Goal: Navigation & Orientation: Find specific page/section

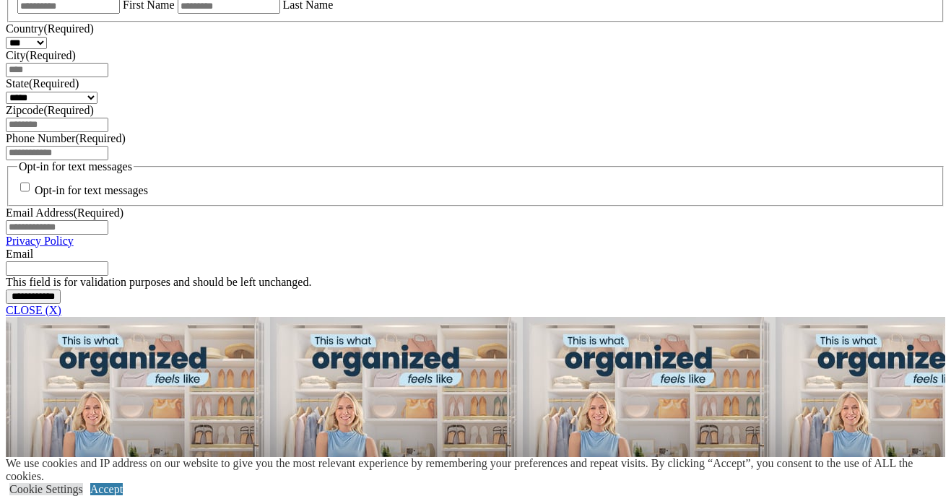
scroll to position [1028, 0]
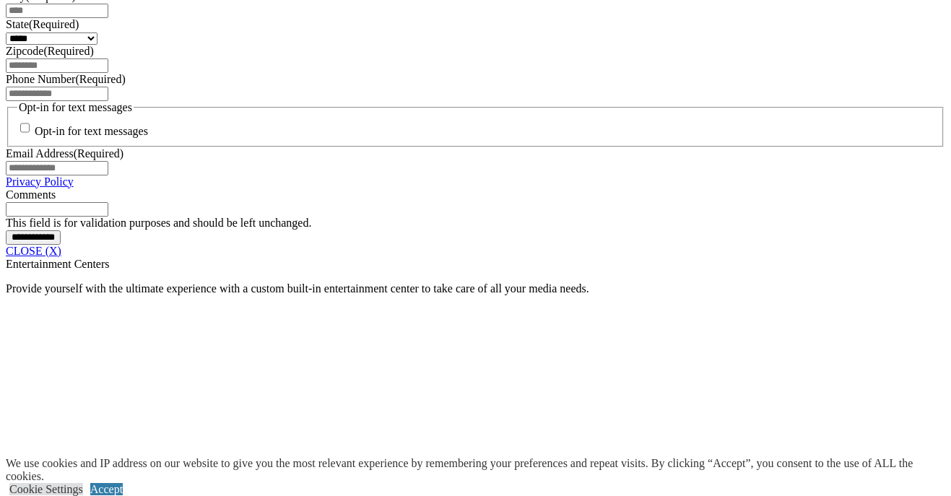
scroll to position [1090, 0]
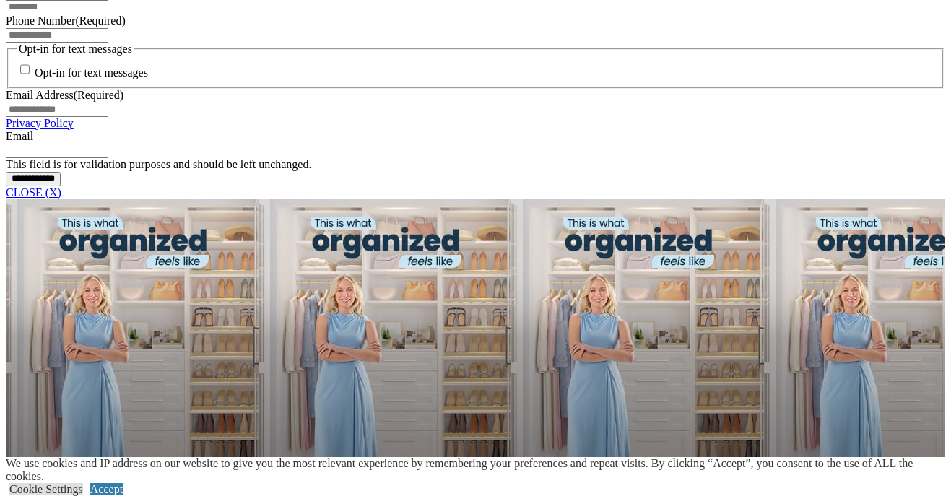
scroll to position [1144, 0]
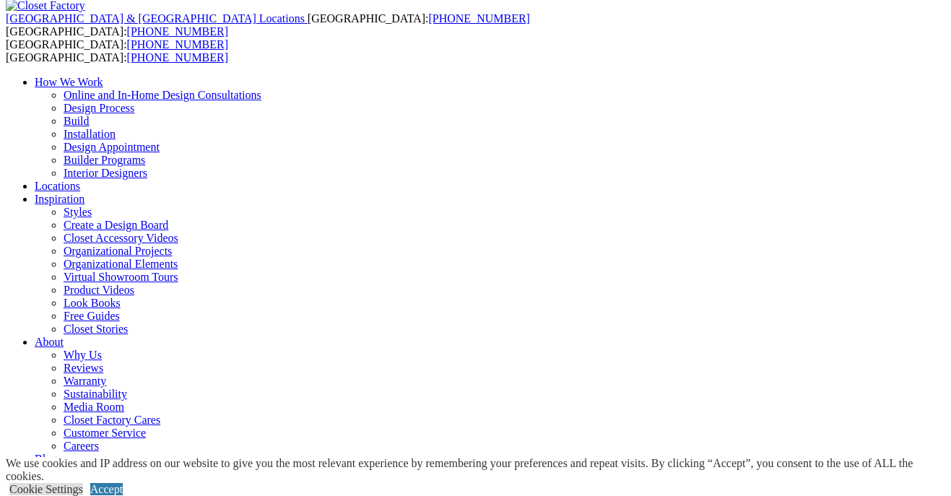
scroll to position [27, 0]
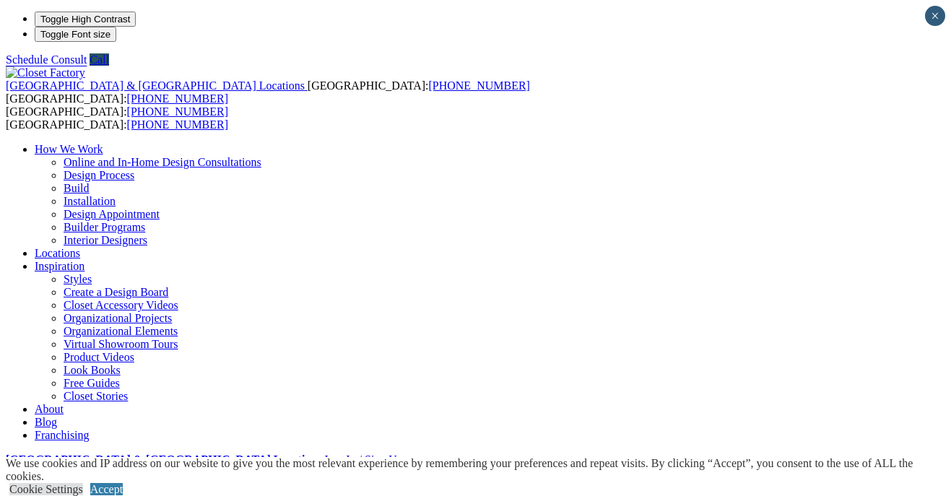
click at [178, 338] on link "Virtual Showroom Tours" at bounding box center [121, 344] width 115 height 12
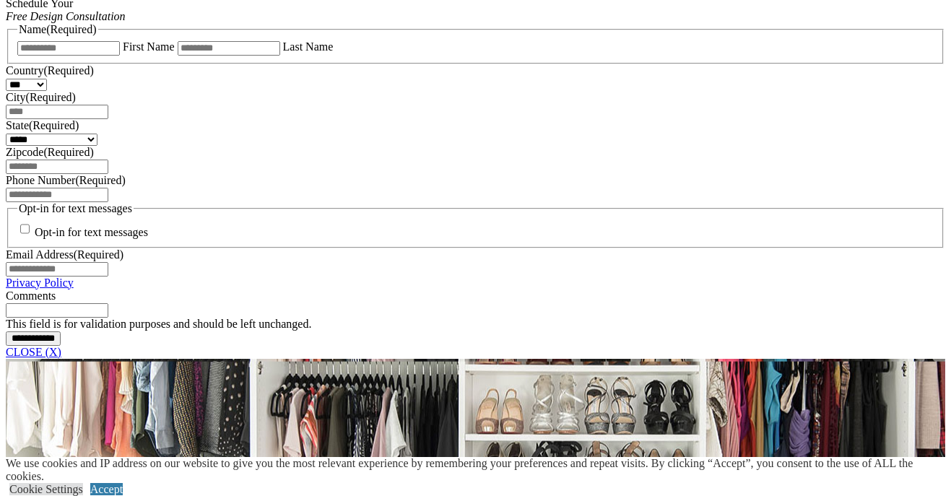
scroll to position [994, 0]
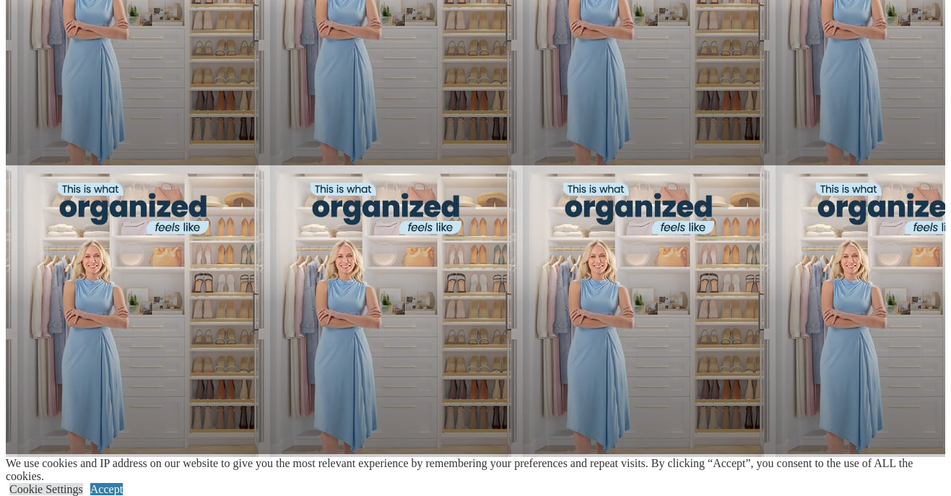
scroll to position [1144, 0]
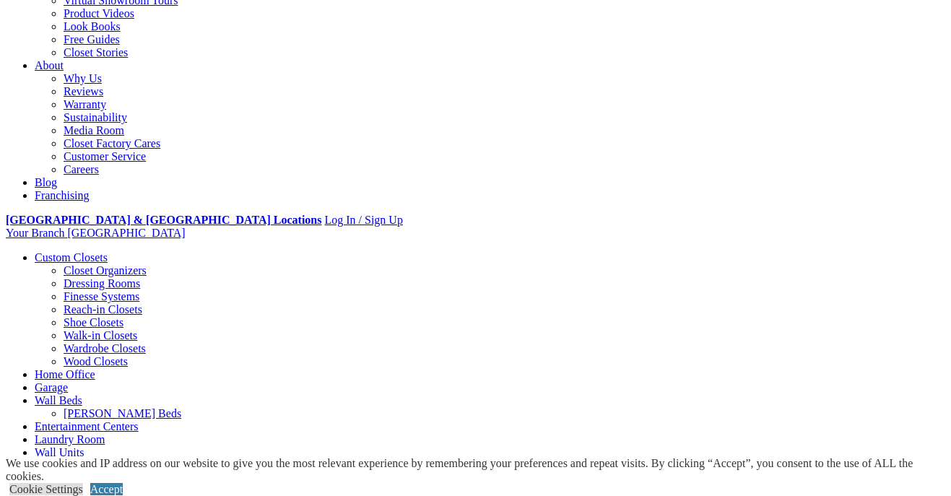
scroll to position [347, 0]
